Goal: Task Accomplishment & Management: Use online tool/utility

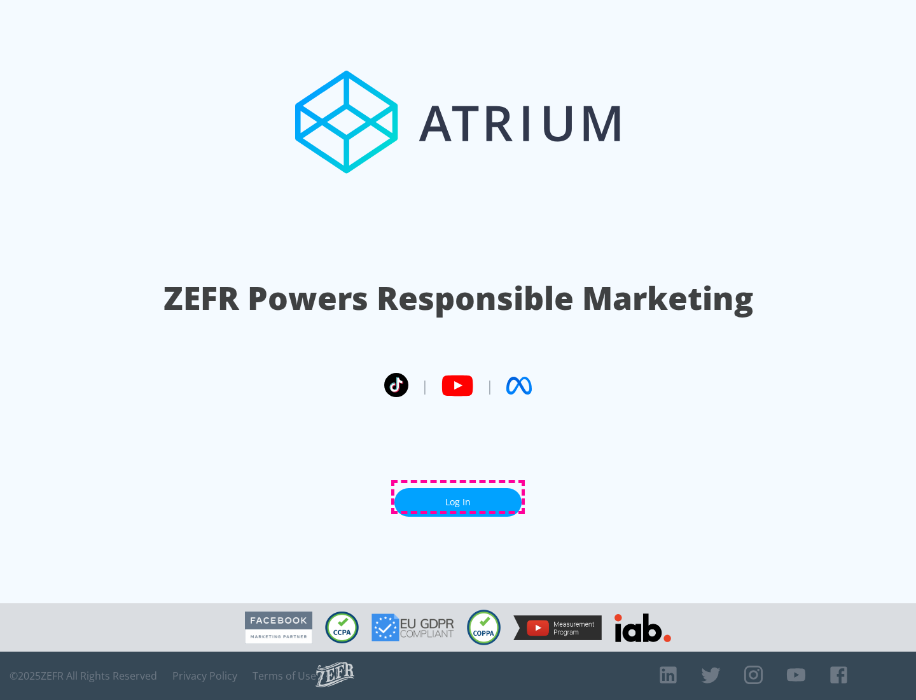
click at [458, 497] on link "Log In" at bounding box center [457, 502] width 127 height 29
